Goal: Information Seeking & Learning: Learn about a topic

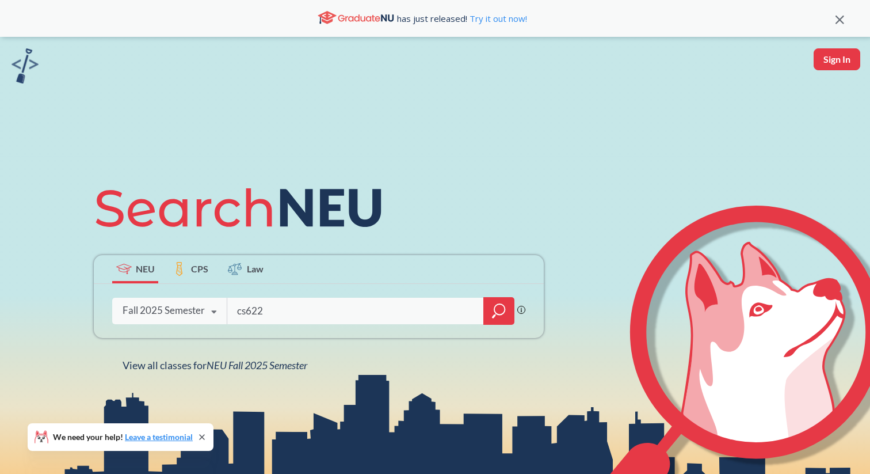
type input "cs6220"
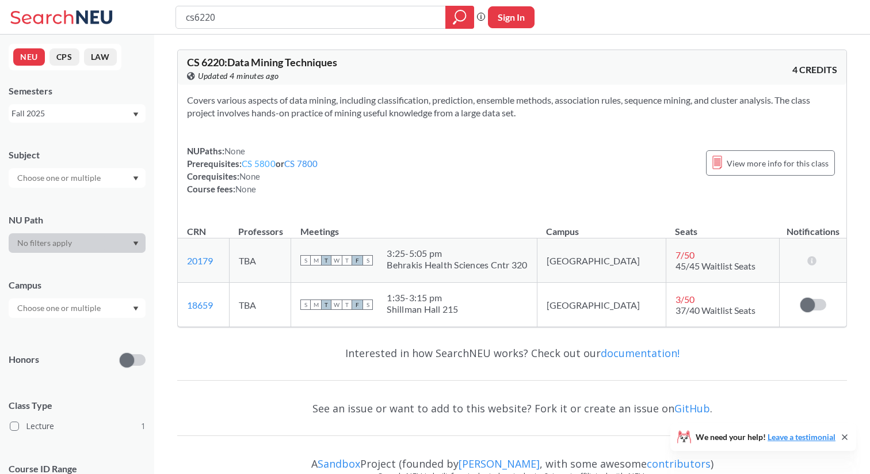
click at [264, 168] on link "CS 5800" at bounding box center [259, 163] width 34 height 10
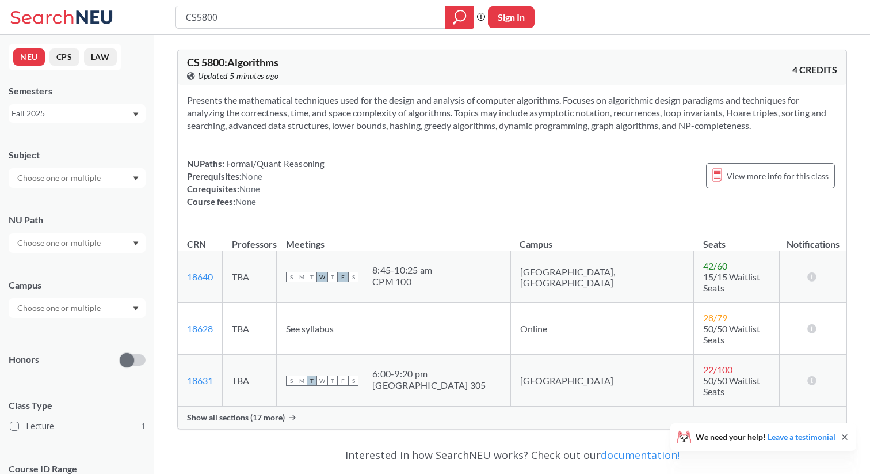
type input "cs6220"
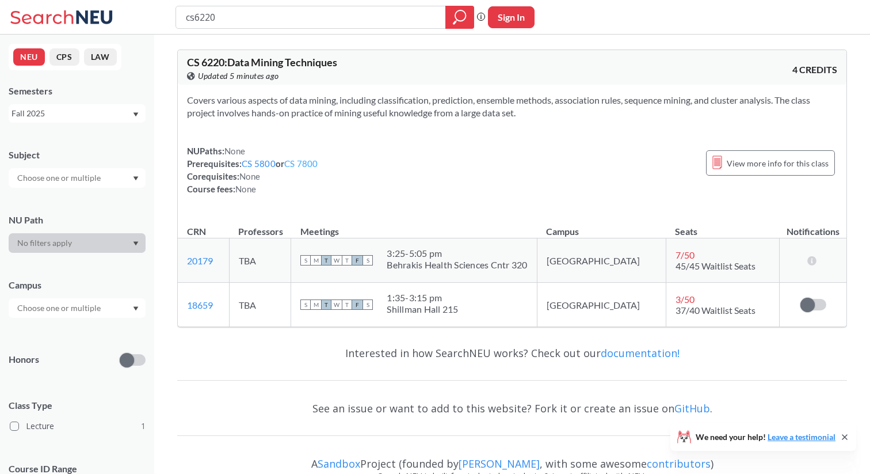
click at [314, 166] on link "CS 7800" at bounding box center [301, 163] width 34 height 10
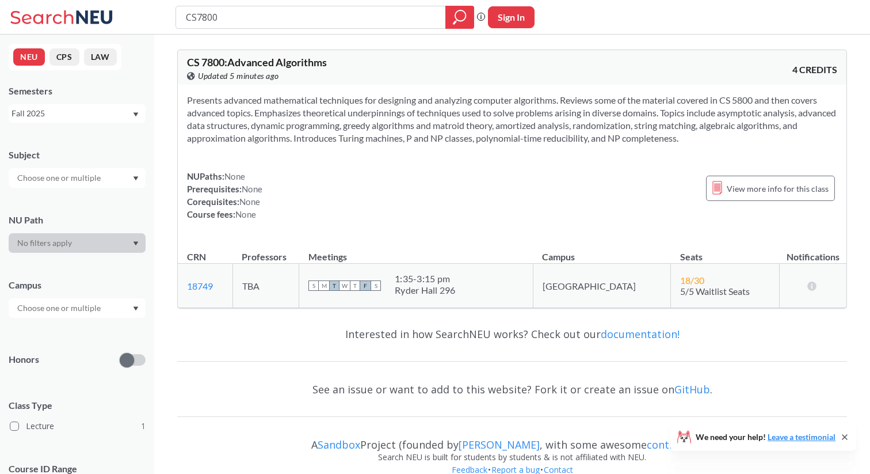
type input "cs6220"
